Goal: Task Accomplishment & Management: Complete application form

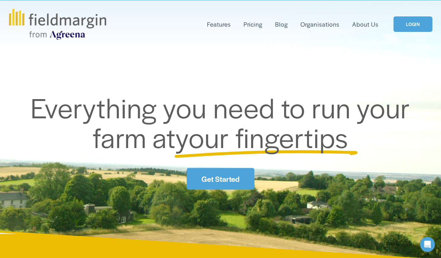
scroll to position [93, 0]
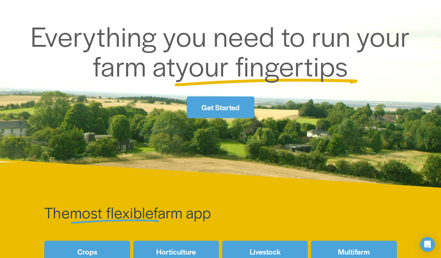
click at [227, 113] on link "Get Started" at bounding box center [221, 107] width 68 height 22
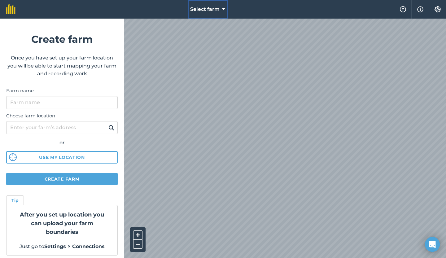
click at [221, 8] on button "Select farm" at bounding box center [208, 9] width 40 height 19
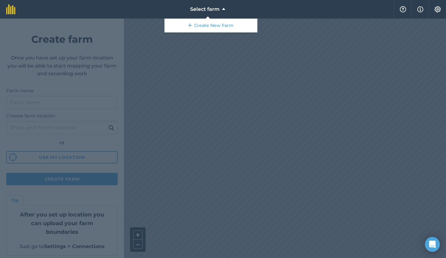
click at [227, 96] on div at bounding box center [223, 138] width 446 height 239
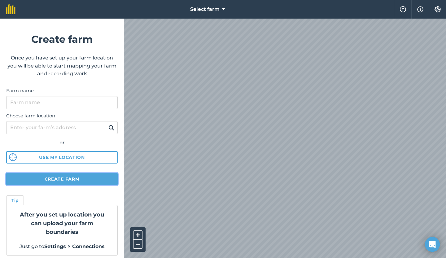
click at [80, 179] on button "Create farm" at bounding box center [61, 179] width 111 height 12
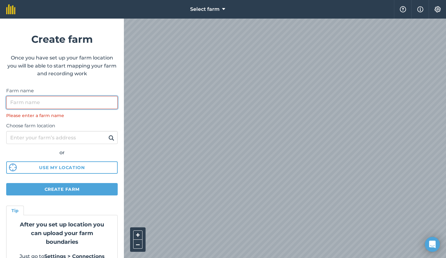
click at [60, 104] on input "Farm name" at bounding box center [61, 102] width 111 height 13
